Goal: Task Accomplishment & Management: Complete application form

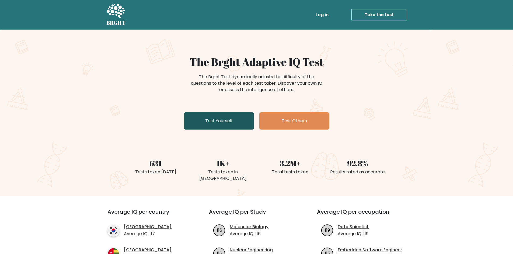
click at [228, 119] on link "Test Yourself" at bounding box center [219, 120] width 70 height 17
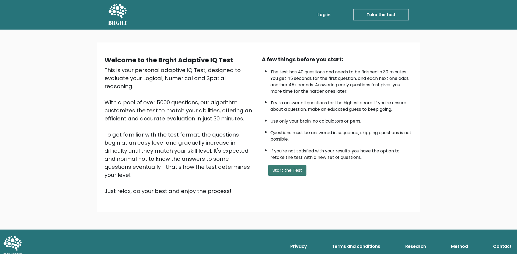
click at [272, 171] on button "Start the Test" at bounding box center [287, 170] width 38 height 11
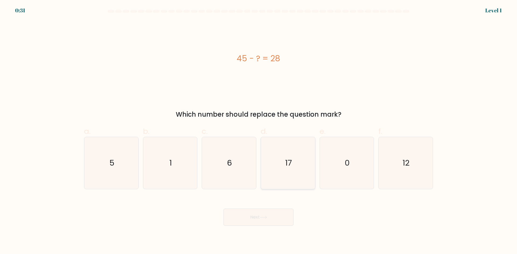
click at [288, 168] on text "17" at bounding box center [288, 163] width 7 height 11
click at [259, 131] on input "d. 17" at bounding box center [258, 128] width 0 height 3
radio input "true"
click at [279, 222] on button "Next" at bounding box center [258, 217] width 70 height 17
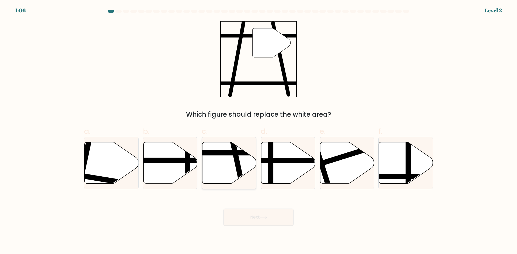
click at [222, 157] on icon at bounding box center [229, 162] width 54 height 41
click at [258, 131] on input "c." at bounding box center [258, 128] width 0 height 3
radio input "true"
click at [241, 217] on button "Next" at bounding box center [258, 217] width 70 height 17
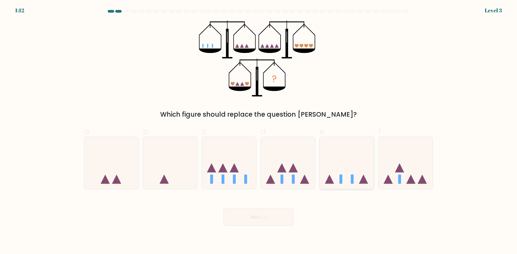
click at [355, 171] on icon at bounding box center [347, 163] width 54 height 45
click at [259, 131] on input "e." at bounding box center [258, 128] width 0 height 3
radio input "true"
click at [259, 219] on button "Next" at bounding box center [258, 217] width 70 height 17
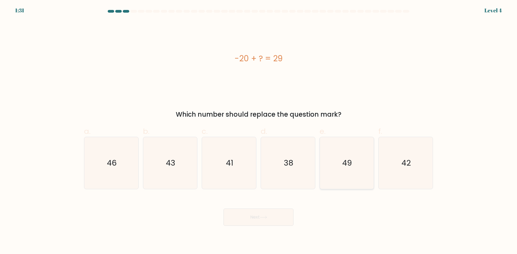
click at [335, 164] on icon "49" at bounding box center [346, 163] width 52 height 52
click at [259, 131] on input "e. 49" at bounding box center [258, 128] width 0 height 3
radio input "true"
click at [275, 220] on button "Next" at bounding box center [258, 217] width 70 height 17
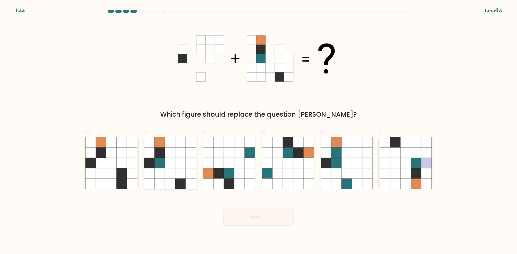
click at [183, 181] on icon at bounding box center [180, 184] width 10 height 10
click at [258, 131] on input "b." at bounding box center [258, 128] width 0 height 3
radio input "true"
click at [262, 217] on icon at bounding box center [263, 217] width 7 height 3
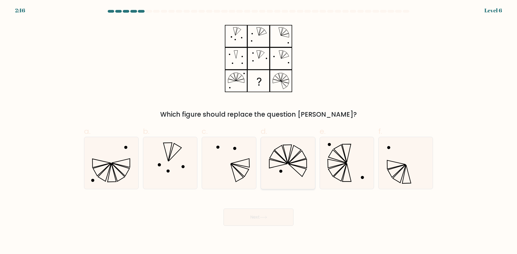
click at [286, 160] on icon at bounding box center [287, 154] width 9 height 19
click at [259, 131] on input "d." at bounding box center [258, 128] width 0 height 3
radio input "true"
click at [276, 214] on button "Next" at bounding box center [258, 217] width 70 height 17
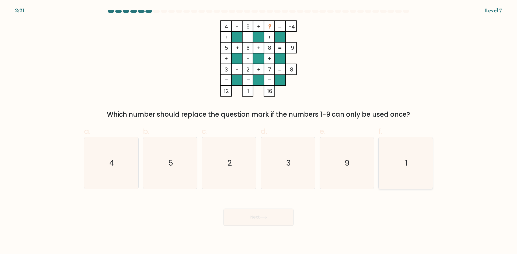
click at [408, 156] on icon "1" at bounding box center [405, 163] width 52 height 52
click at [259, 131] on input "f. 1" at bounding box center [258, 128] width 0 height 3
radio input "true"
click at [279, 218] on button "Next" at bounding box center [258, 217] width 70 height 17
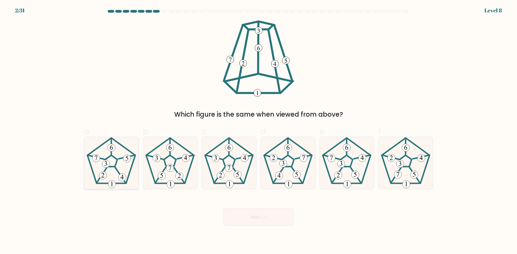
click at [121, 166] on icon at bounding box center [111, 163] width 52 height 52
click at [258, 131] on input "a." at bounding box center [258, 128] width 0 height 3
radio input "true"
click at [254, 212] on button "Next" at bounding box center [258, 217] width 70 height 17
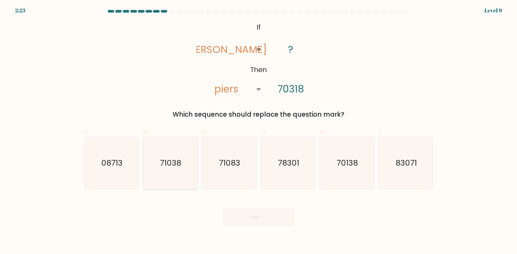
click at [168, 172] on icon "71038" at bounding box center [170, 163] width 52 height 52
click at [258, 131] on input "b. 71038" at bounding box center [258, 128] width 0 height 3
radio input "true"
click at [254, 218] on button "Next" at bounding box center [258, 217] width 70 height 17
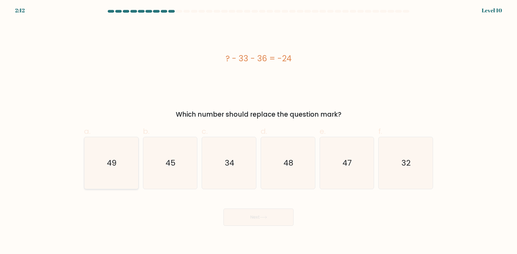
click at [119, 161] on icon "49" at bounding box center [111, 163] width 52 height 52
click at [258, 131] on input "a. 49" at bounding box center [258, 128] width 0 height 3
radio input "true"
click at [242, 216] on button "Next" at bounding box center [258, 217] width 70 height 17
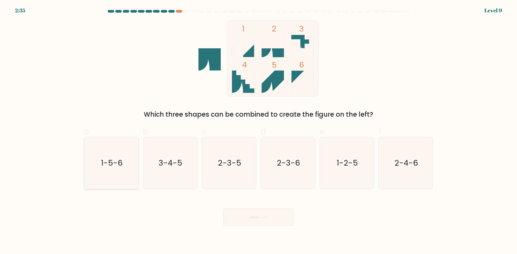
click at [122, 171] on icon "1-5-6" at bounding box center [111, 163] width 52 height 52
click at [258, 131] on input "a. 1-5-6" at bounding box center [258, 128] width 0 height 3
radio input "true"
click at [240, 221] on button "Next" at bounding box center [258, 217] width 70 height 17
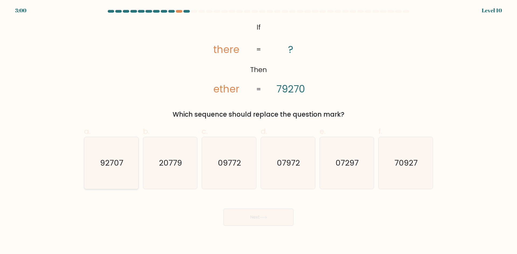
click at [121, 177] on icon "92707" at bounding box center [111, 163] width 52 height 52
click at [258, 131] on input "a. 92707" at bounding box center [258, 128] width 0 height 3
radio input "true"
click at [235, 223] on button "Next" at bounding box center [258, 217] width 70 height 17
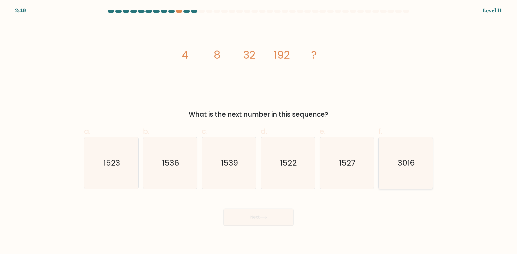
click at [418, 154] on icon "3016" at bounding box center [405, 163] width 52 height 52
click at [259, 131] on input "f. 3016" at bounding box center [258, 128] width 0 height 3
radio input "true"
click at [279, 214] on button "Next" at bounding box center [258, 217] width 70 height 17
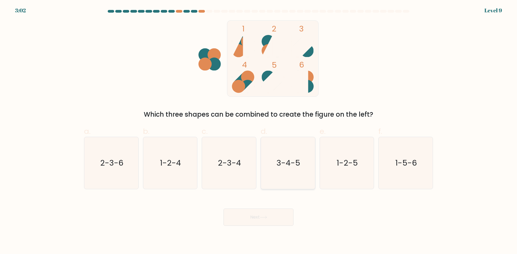
click at [288, 162] on text "3-4-5" at bounding box center [288, 163] width 24 height 11
click at [259, 131] on input "d. 3-4-5" at bounding box center [258, 128] width 0 height 3
radio input "true"
click at [271, 218] on button "Next" at bounding box center [258, 217] width 70 height 17
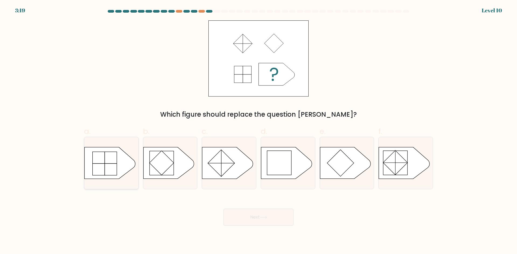
click at [108, 155] on rect at bounding box center [105, 163] width 24 height 23
click at [258, 131] on input "a." at bounding box center [258, 128] width 0 height 3
radio input "true"
click at [270, 221] on button "Next" at bounding box center [258, 217] width 70 height 17
